Goal: Task Accomplishment & Management: Use online tool/utility

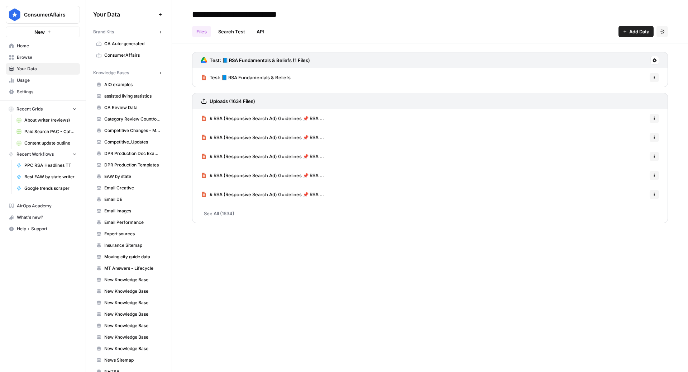
click at [34, 46] on span "Home" at bounding box center [47, 46] width 60 height 6
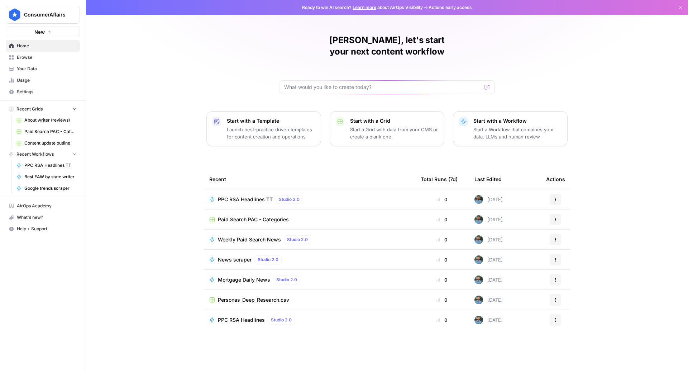
click at [40, 79] on span "Usage" at bounding box center [47, 80] width 60 height 6
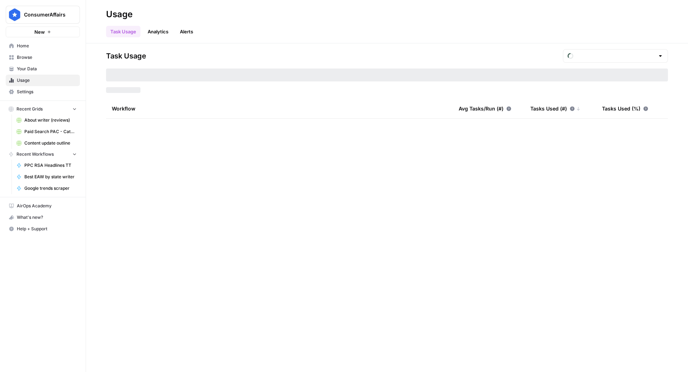
type input "August Tasks"
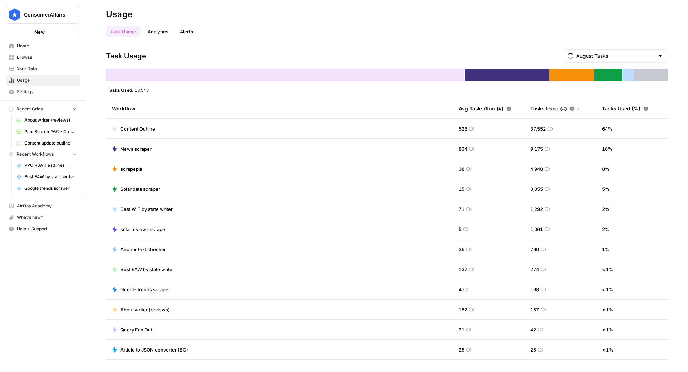
scroll to position [73, 0]
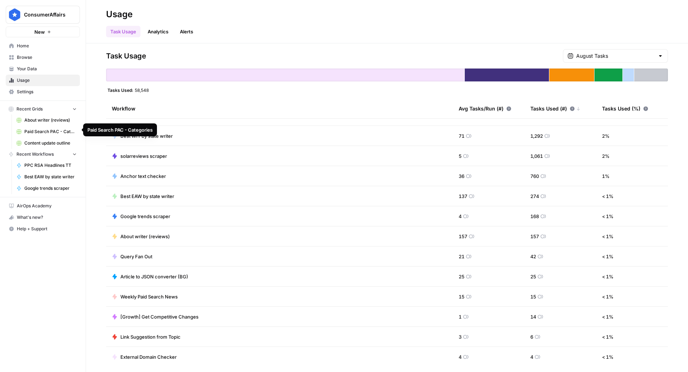
click at [55, 128] on span "Paid Search PAC - Categories" at bounding box center [50, 131] width 52 height 6
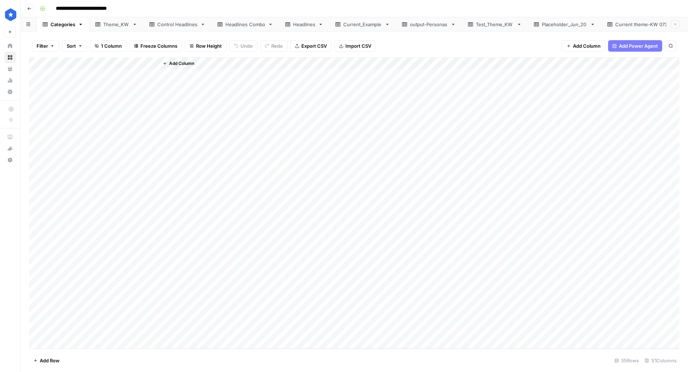
click at [307, 23] on div "Headlines" at bounding box center [304, 24] width 22 height 7
click at [311, 45] on span "Export CSV" at bounding box center [320, 45] width 25 height 7
click at [32, 63] on div "Add Column" at bounding box center [354, 202] width 651 height 291
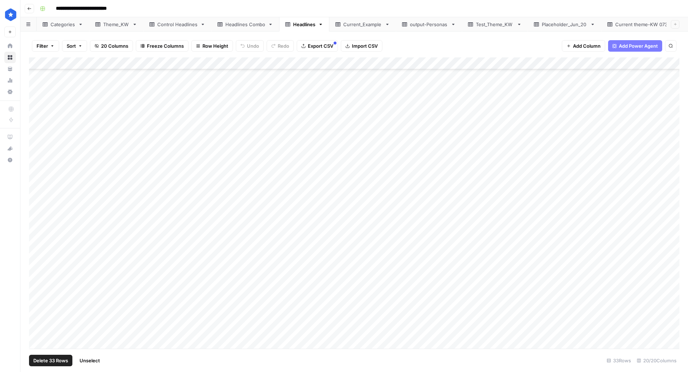
click at [40, 359] on span "Delete 33 Rows" at bounding box center [50, 360] width 35 height 7
click at [324, 74] on div "Are you sure you want to delete 33 rows? Cancel Delete" at bounding box center [344, 75] width 155 height 46
click at [323, 84] on span "Delete" at bounding box center [318, 82] width 15 height 7
click at [633, 23] on div "Current theme-KW 0730" at bounding box center [644, 24] width 56 height 7
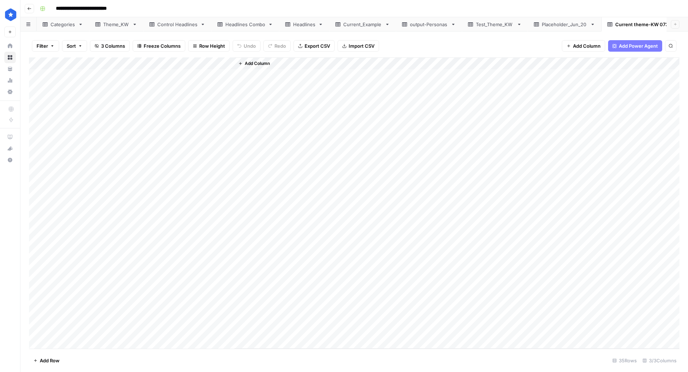
drag, startPoint x: 59, startPoint y: 72, endPoint x: 185, endPoint y: 118, distance: 133.9
click at [185, 118] on div "Add Column" at bounding box center [354, 202] width 651 height 291
click at [111, 156] on div "Add Column" at bounding box center [354, 202] width 651 height 291
drag, startPoint x: 61, startPoint y: 75, endPoint x: 178, endPoint y: 138, distance: 133.0
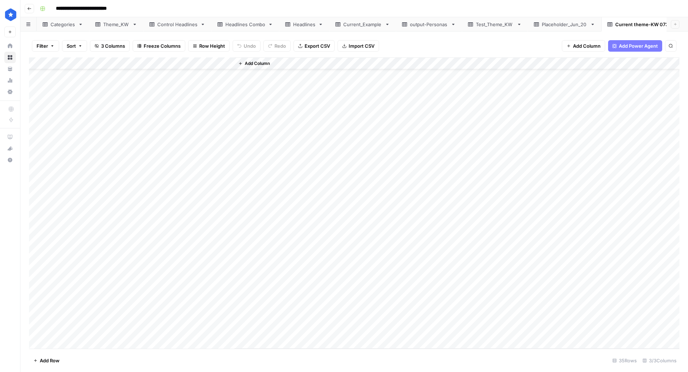
click at [178, 138] on div "Add Column" at bounding box center [354, 202] width 651 height 291
click at [69, 122] on div "Add Column" at bounding box center [354, 202] width 651 height 291
drag, startPoint x: 50, startPoint y: 109, endPoint x: 208, endPoint y: 165, distance: 167.7
click at [208, 165] on div "Add Column" at bounding box center [354, 202] width 651 height 291
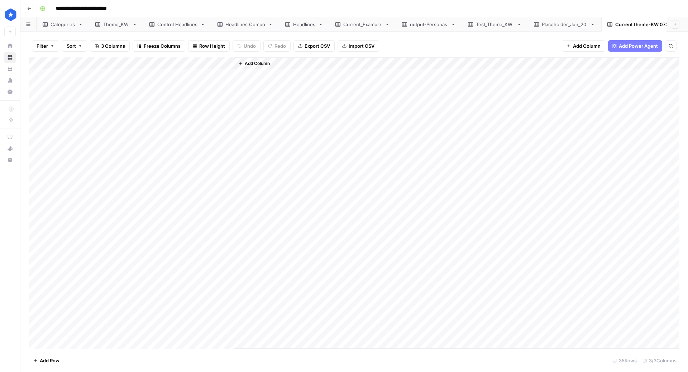
drag, startPoint x: 54, startPoint y: 73, endPoint x: 218, endPoint y: 224, distance: 223.3
click at [218, 224] on div "Add Column" at bounding box center [354, 202] width 651 height 291
click at [119, 27] on div "Theme_KW" at bounding box center [116, 24] width 26 height 7
click at [36, 61] on div "Add Column" at bounding box center [354, 99] width 651 height 85
click at [55, 360] on span "Delete 5 Rows" at bounding box center [49, 360] width 32 height 7
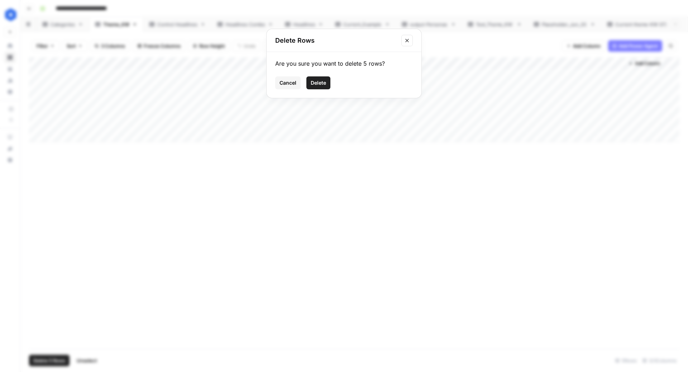
click at [317, 82] on span "Delete" at bounding box center [318, 82] width 15 height 7
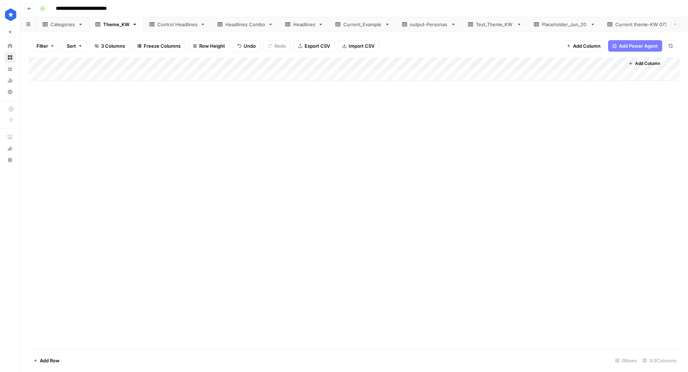
click at [35, 61] on div "Add Column" at bounding box center [354, 69] width 651 height 24
click at [37, 66] on div "Add Column" at bounding box center [354, 69] width 651 height 24
click at [37, 65] on div "Add Column" at bounding box center [354, 69] width 651 height 24
click at [33, 61] on div "Add Column" at bounding box center [354, 69] width 651 height 24
click at [37, 62] on div "Add Column" at bounding box center [354, 69] width 651 height 24
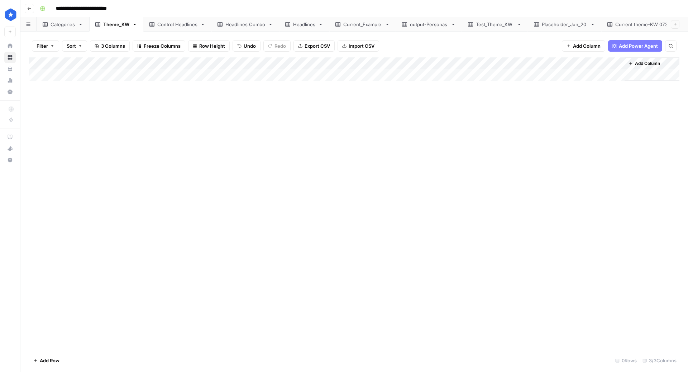
click at [37, 62] on div "Add Column" at bounding box center [354, 69] width 651 height 24
click at [33, 64] on div "Add Column" at bounding box center [354, 69] width 651 height 24
click at [61, 78] on div "Add Column" at bounding box center [354, 69] width 651 height 24
click at [37, 63] on div "Add Column" at bounding box center [354, 75] width 651 height 36
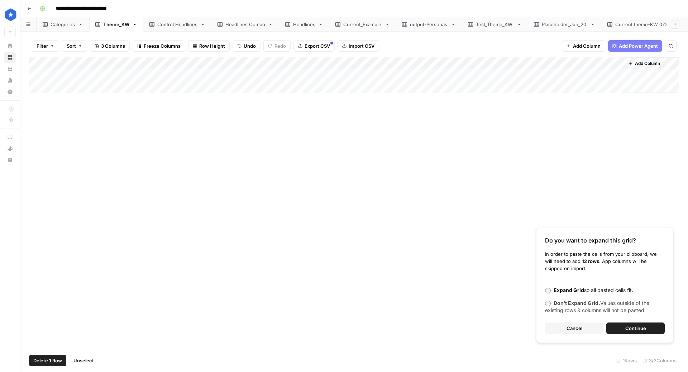
click at [633, 326] on span "Continue" at bounding box center [636, 327] width 21 height 7
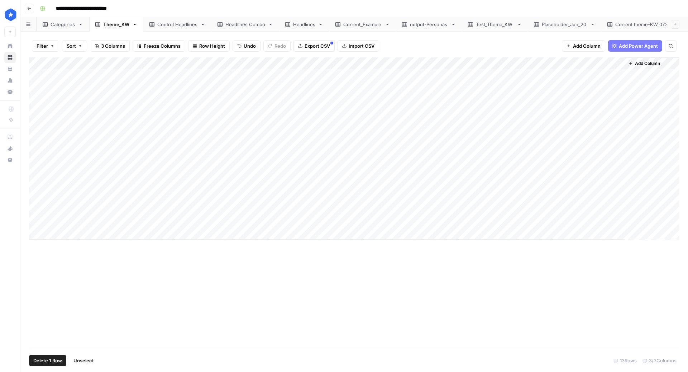
click at [145, 257] on div "Add Column" at bounding box center [354, 202] width 651 height 291
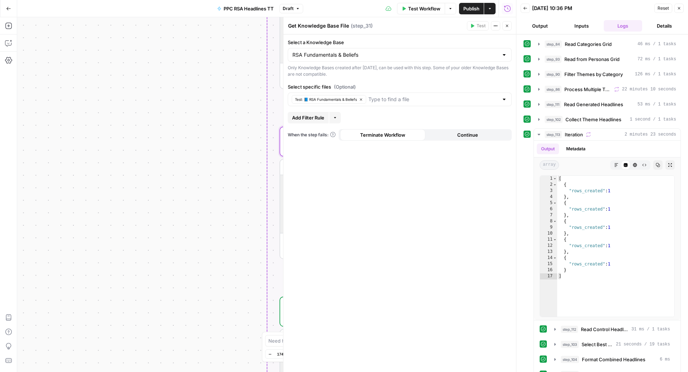
click at [471, 9] on span "Publish" at bounding box center [472, 8] width 16 height 7
click at [378, 207] on div "Select a Knowledge Base RSA Fundamentals & Beliefs Only Knowledge Bases created…" at bounding box center [400, 202] width 233 height 337
click at [422, 10] on span "Test Workflow" at bounding box center [424, 8] width 32 height 7
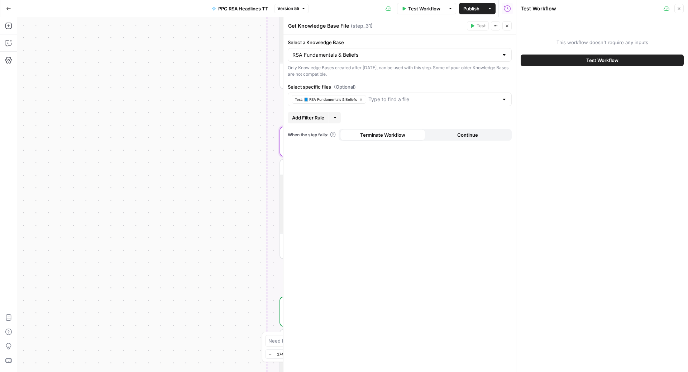
click at [563, 61] on button "Test Workflow" at bounding box center [602, 59] width 163 height 11
